Goal: Navigation & Orientation: Find specific page/section

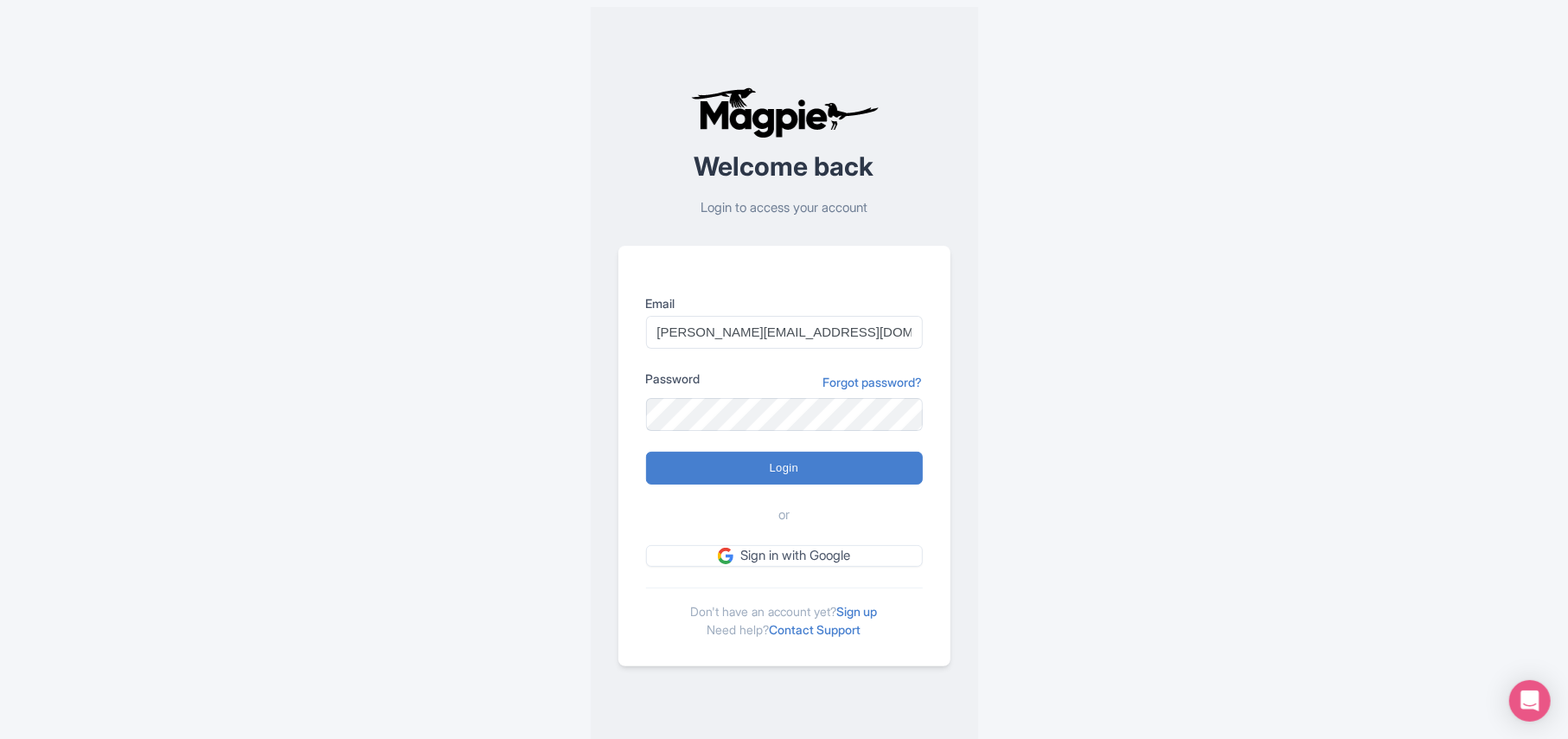
click at [646, 452] on input "Login" at bounding box center [784, 469] width 277 height 33
type input "Logging in..."
